Goal: Communication & Community: Ask a question

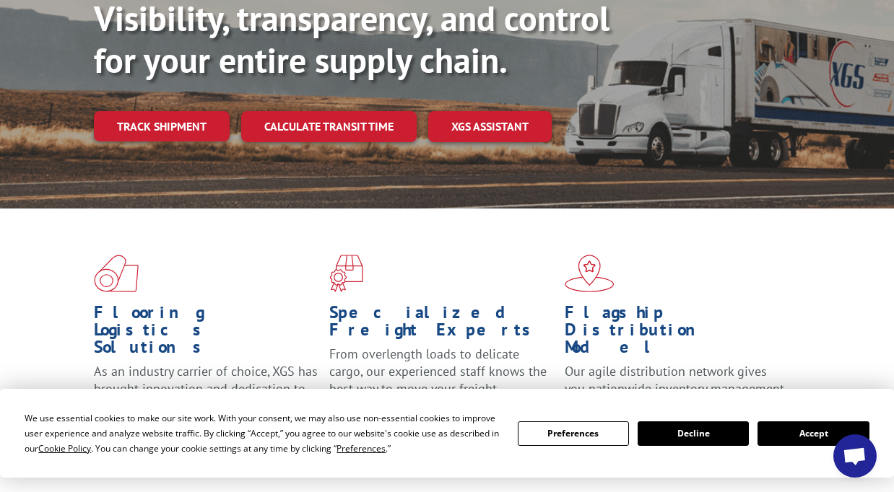
scroll to position [217, 0]
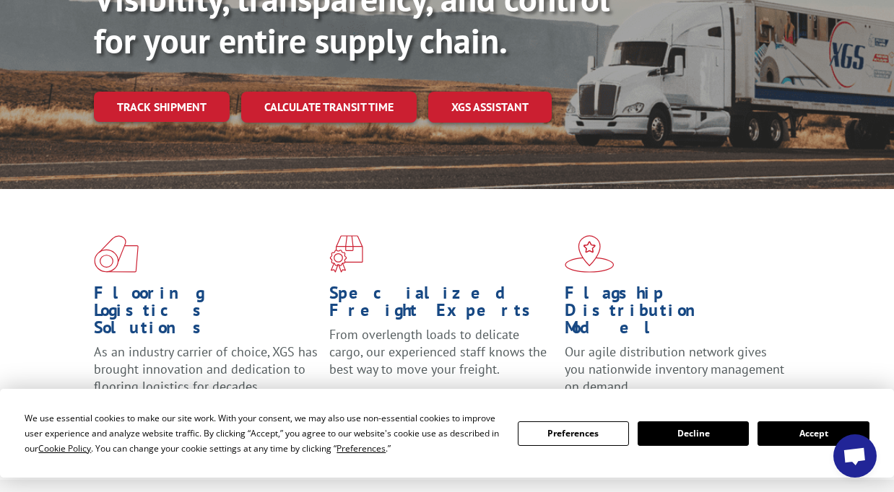
drag, startPoint x: 857, startPoint y: 457, endPoint x: 793, endPoint y: 447, distance: 65.1
click at [857, 457] on span "Open chat" at bounding box center [855, 458] width 24 height 20
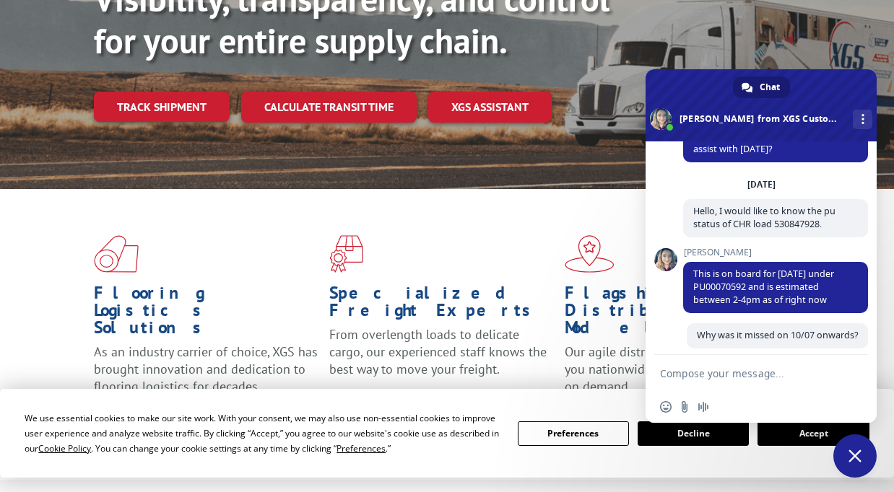
scroll to position [6526, 0]
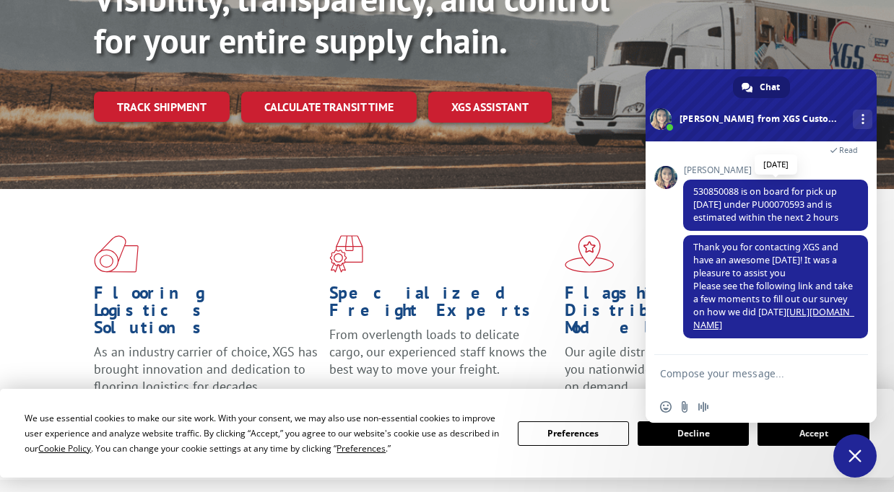
click at [768, 203] on span "530850088 is on board for pick up [DATE] under PU00070593 and is estimated with…" at bounding box center [765, 205] width 145 height 38
copy span "PU00070593"
click at [739, 378] on textarea "Compose your message..." at bounding box center [745, 374] width 170 height 13
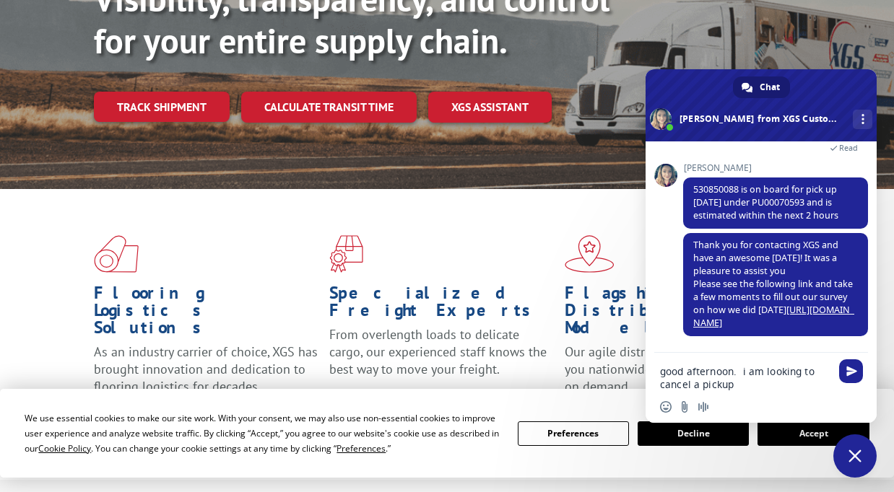
type textarea "good afternoon. i am looking to cancel a pickup"
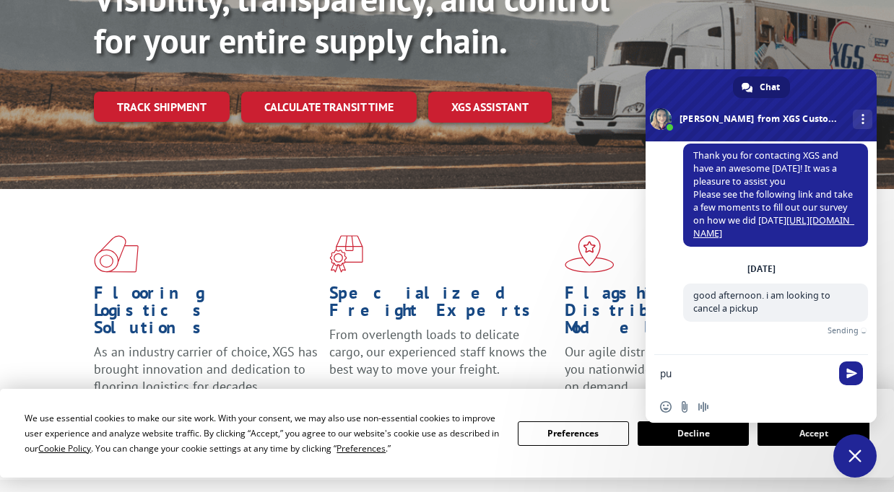
scroll to position [6601, 0]
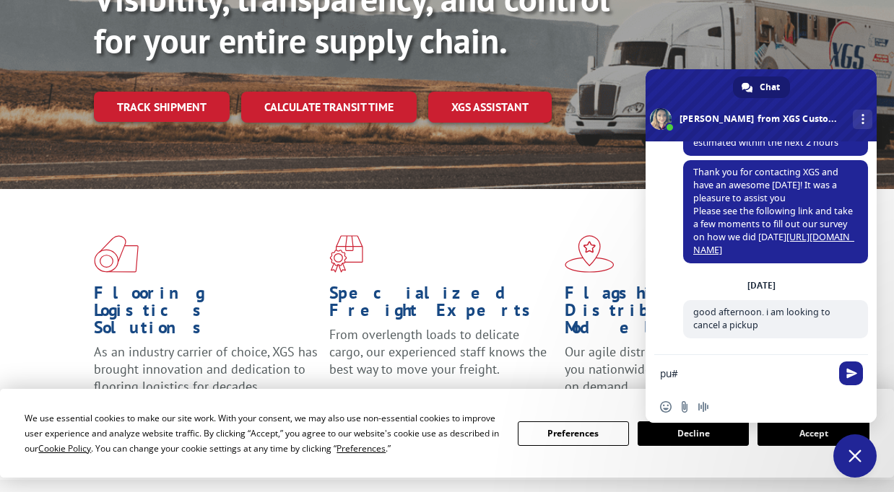
paste textarea "PU00070593"
type textarea "pu# PU00070593"
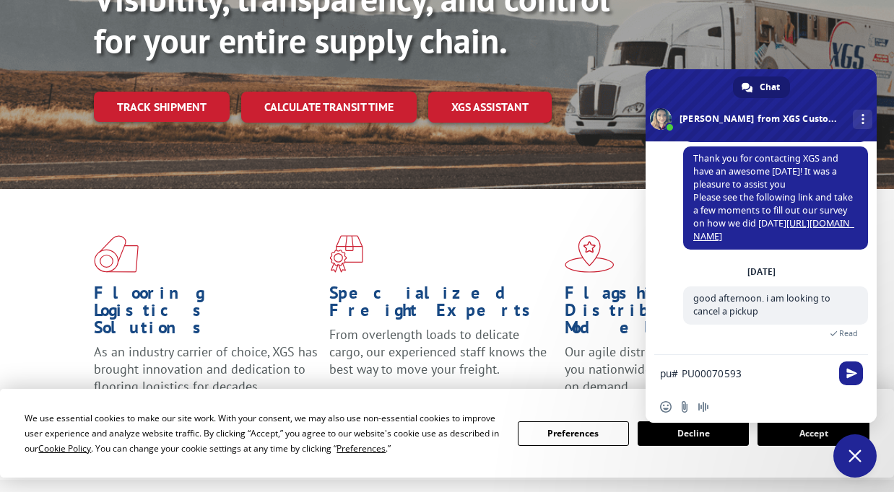
click at [782, 374] on textarea "pu# PU00070593" at bounding box center [745, 374] width 170 height 13
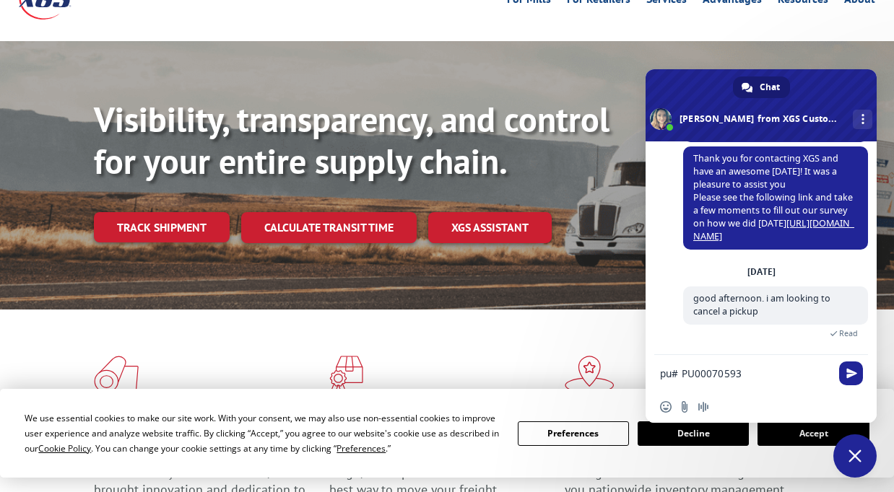
scroll to position [0, 0]
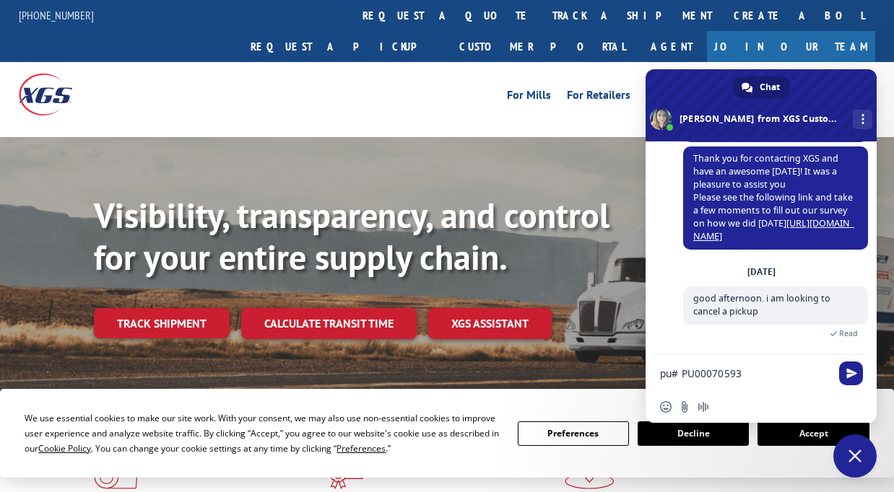
click at [868, 381] on div "pu# PU00070593" at bounding box center [761, 374] width 231 height 39
click at [856, 377] on span "Send" at bounding box center [851, 373] width 11 height 11
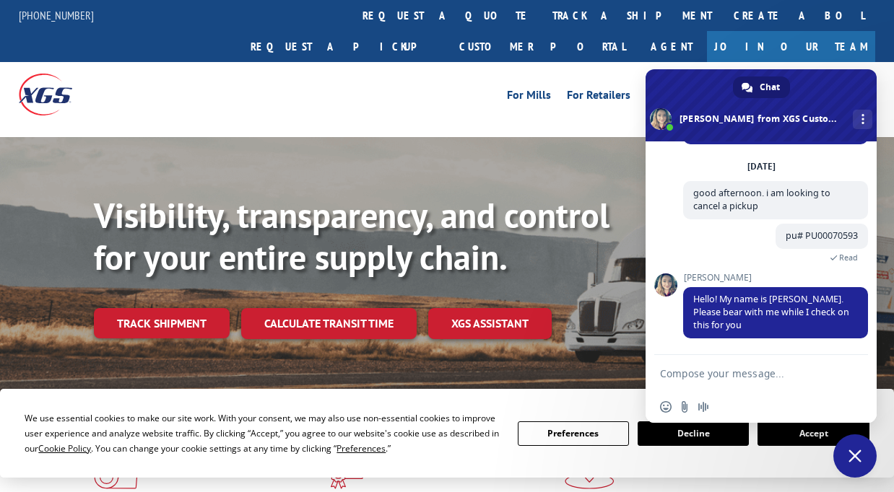
scroll to position [6707, 0]
click at [771, 369] on textarea "Compose your message..." at bounding box center [745, 374] width 170 height 13
click at [761, 380] on textarea "Compose your message..." at bounding box center [745, 374] width 170 height 13
click at [772, 370] on textarea "Compose your message..." at bounding box center [745, 374] width 170 height 13
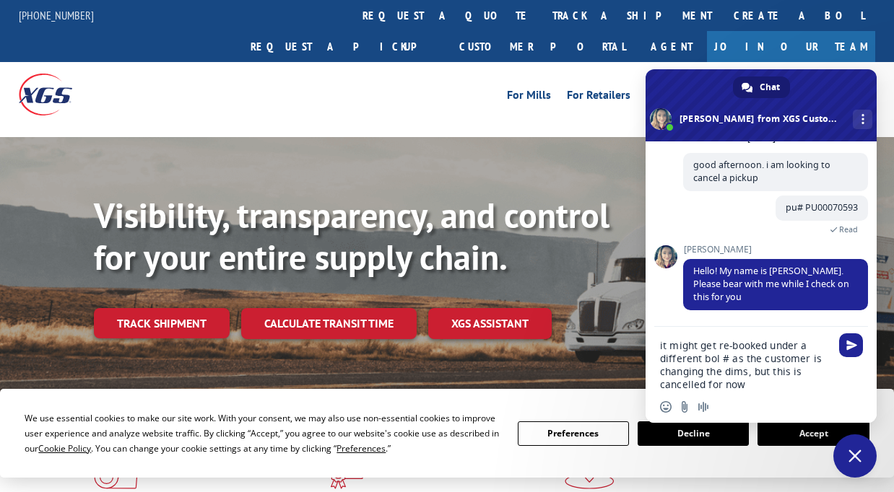
type textarea "it might get re-booked under a different bol # as the customer is changing the …"
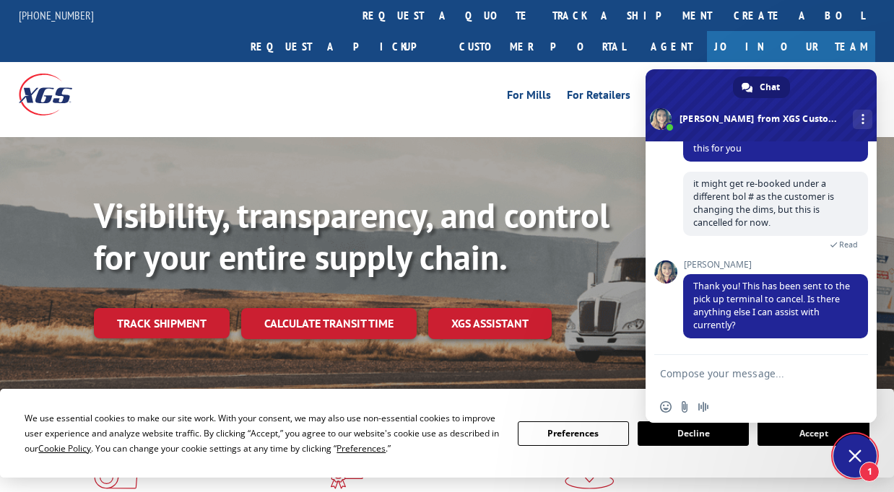
scroll to position [6870, 0]
click at [726, 383] on form at bounding box center [745, 374] width 170 height 39
click at [770, 373] on textarea "Compose your message..." at bounding box center [745, 374] width 170 height 13
type textarea "no thank you"
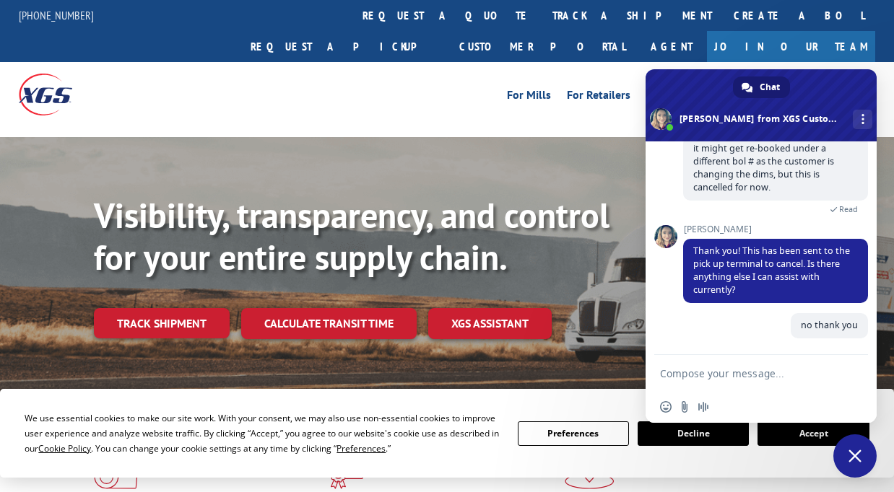
scroll to position [6905, 0]
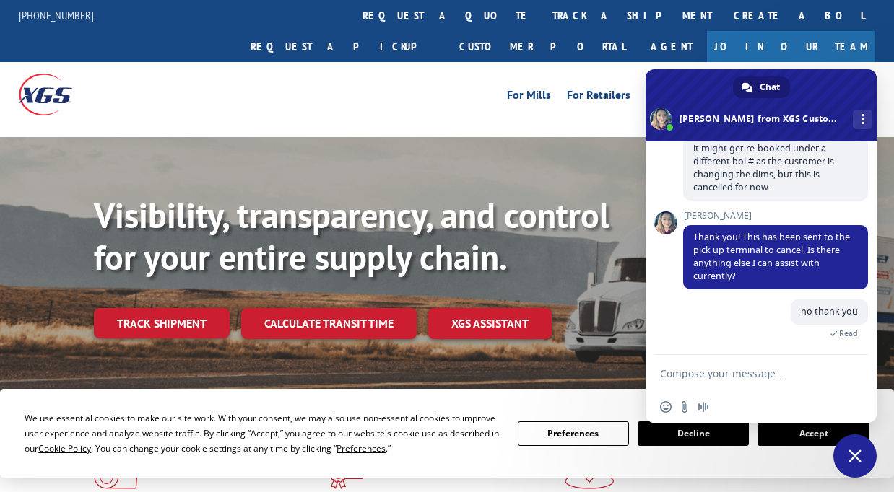
click at [866, 463] on span "Close chat" at bounding box center [854, 456] width 43 height 43
